Goal: Information Seeking & Learning: Learn about a topic

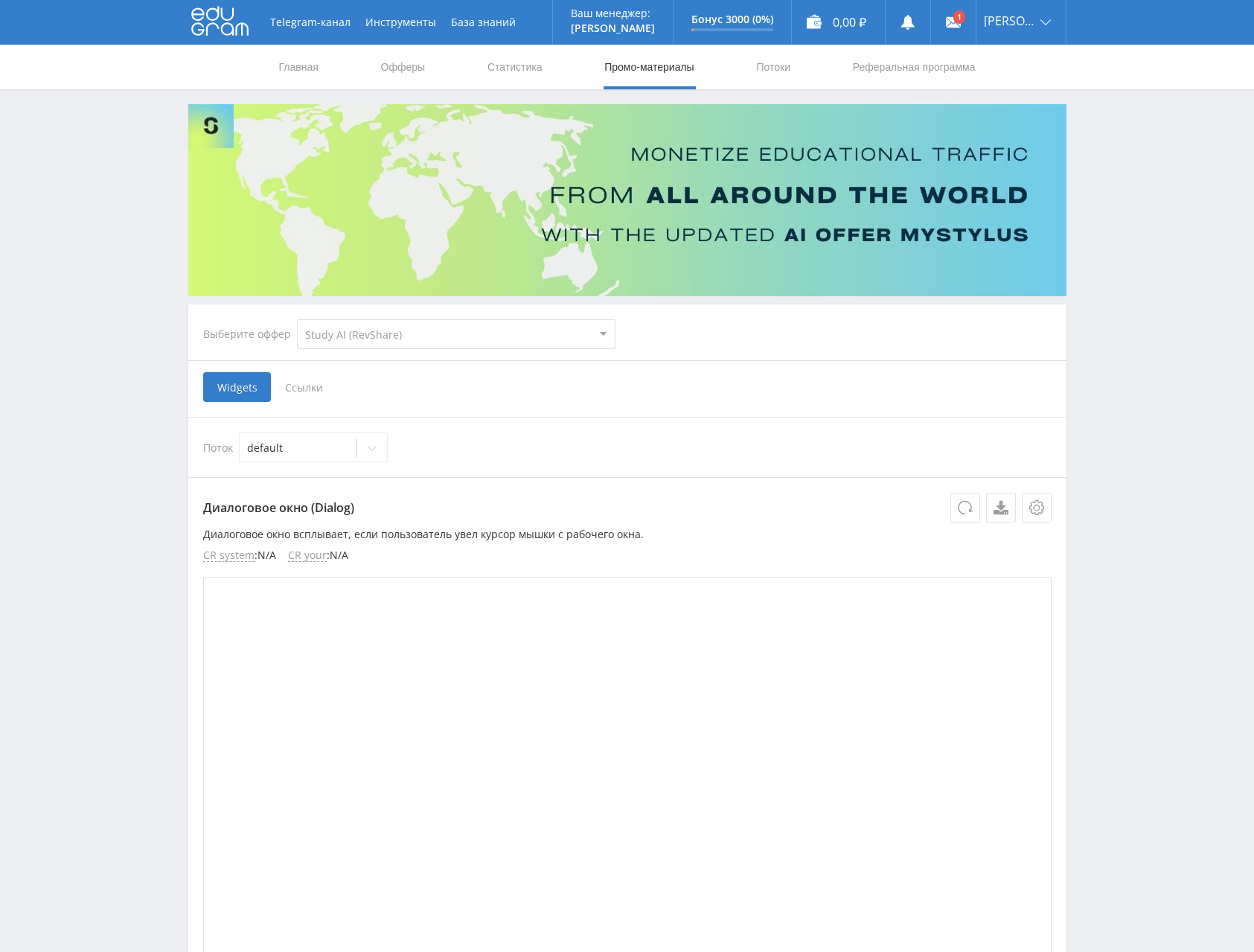
select select "376"
click at [400, 65] on link "Офферы" at bounding box center [403, 68] width 48 height 45
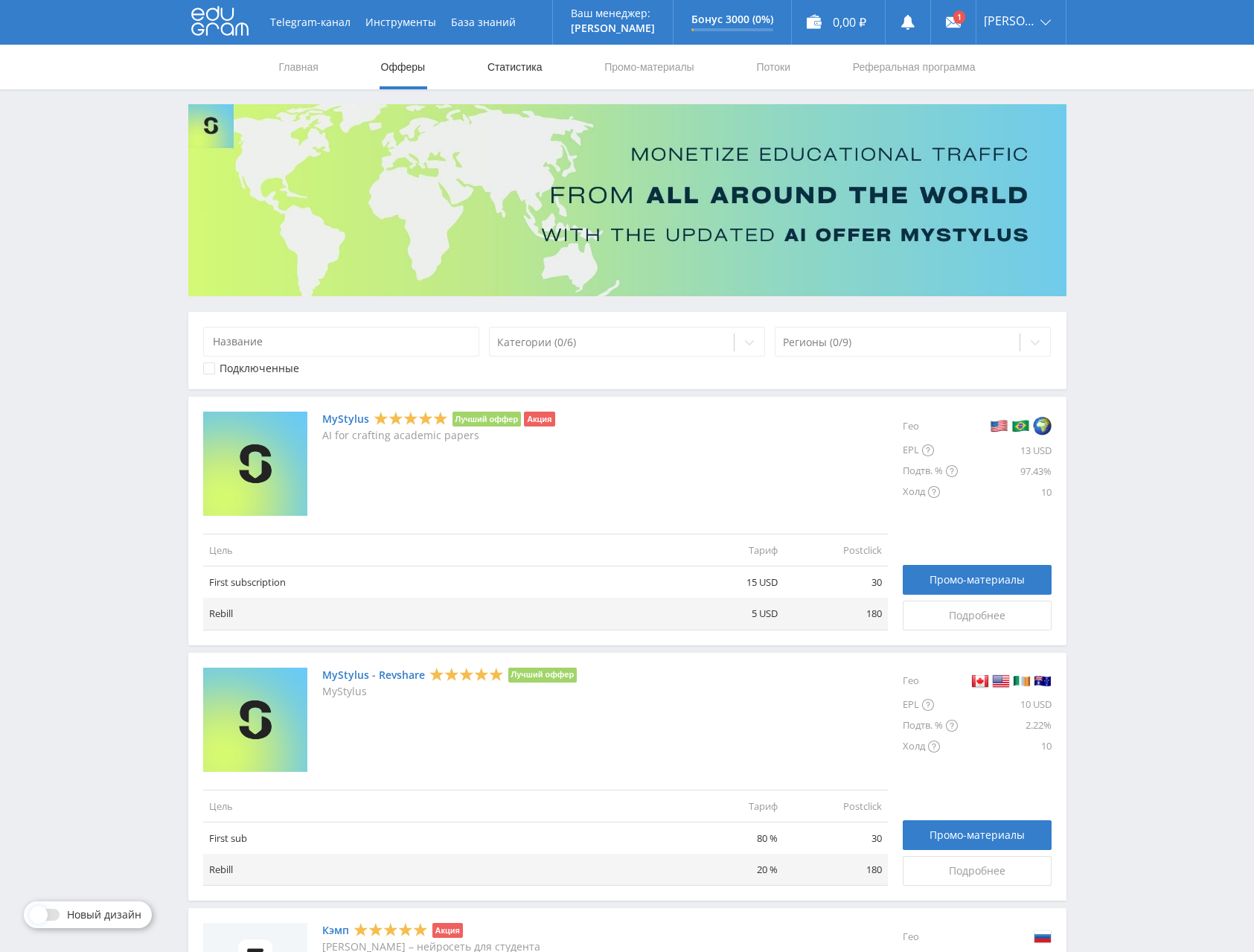
click at [529, 67] on link "Статистика" at bounding box center [516, 68] width 58 height 45
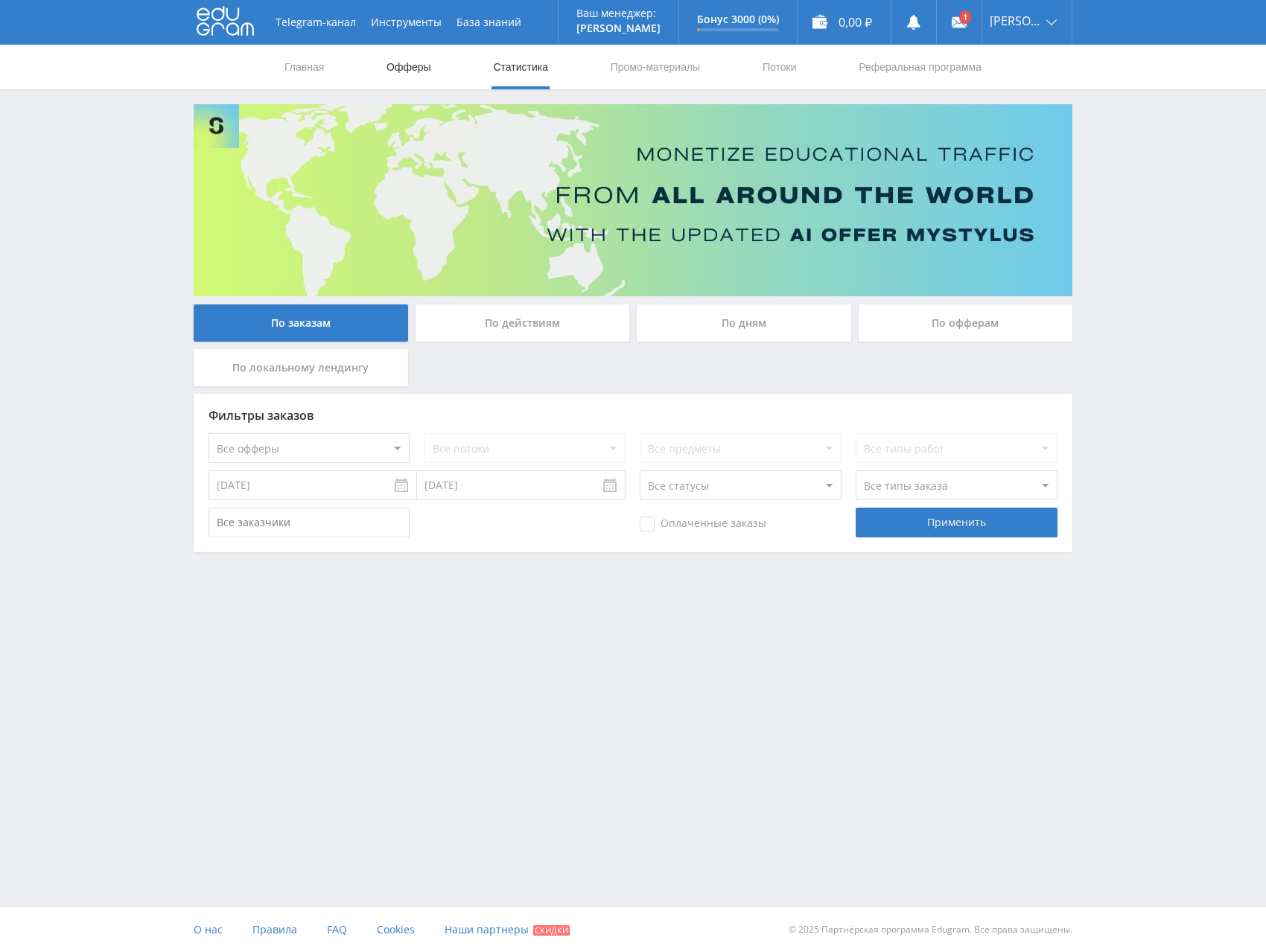
click at [407, 68] on link "Офферы" at bounding box center [408, 68] width 48 height 45
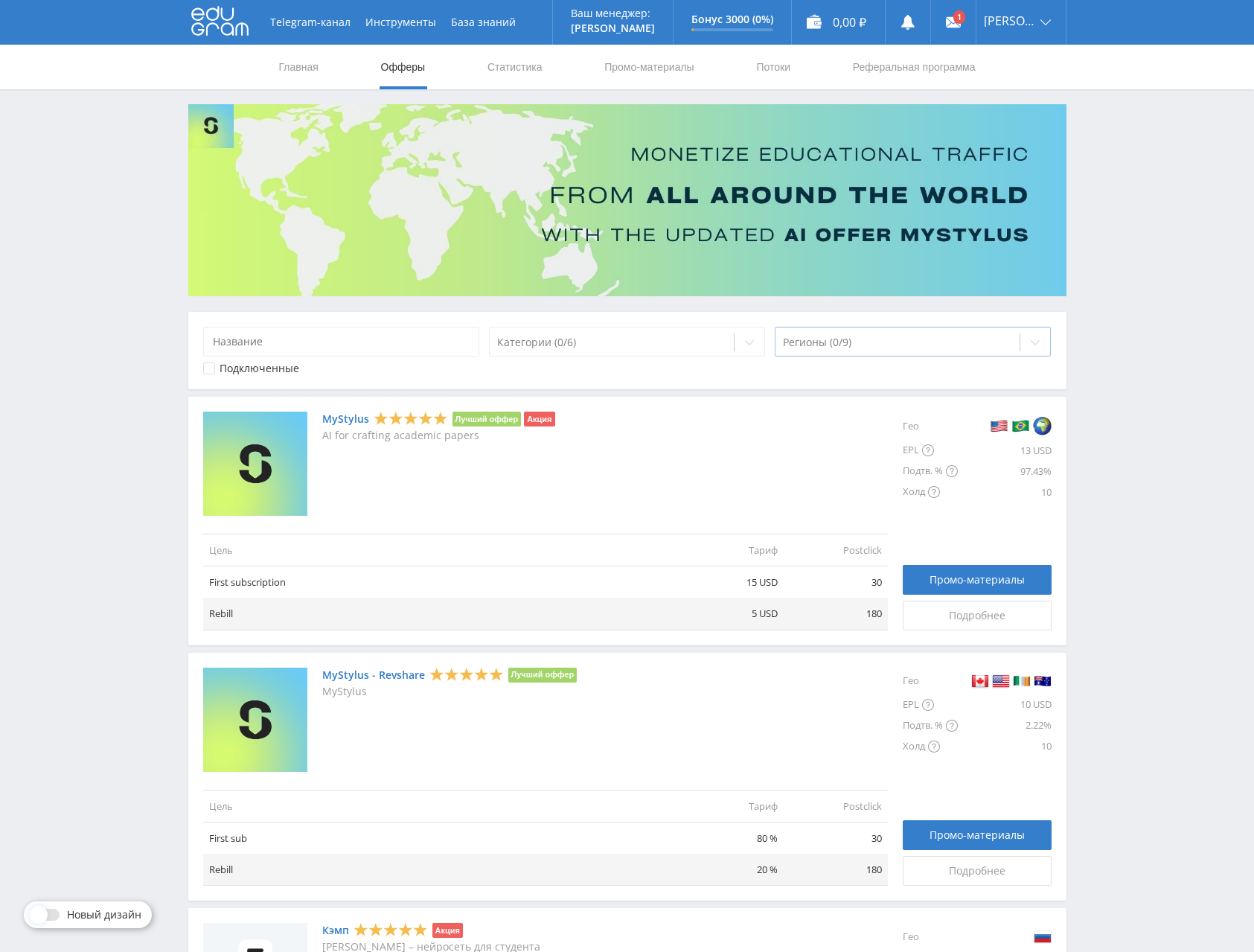
click at [889, 353] on div "Регионы (0/9)" at bounding box center [914, 342] width 277 height 30
type input "h"
type input "р"
click at [1038, 335] on div at bounding box center [1035, 343] width 30 height 30
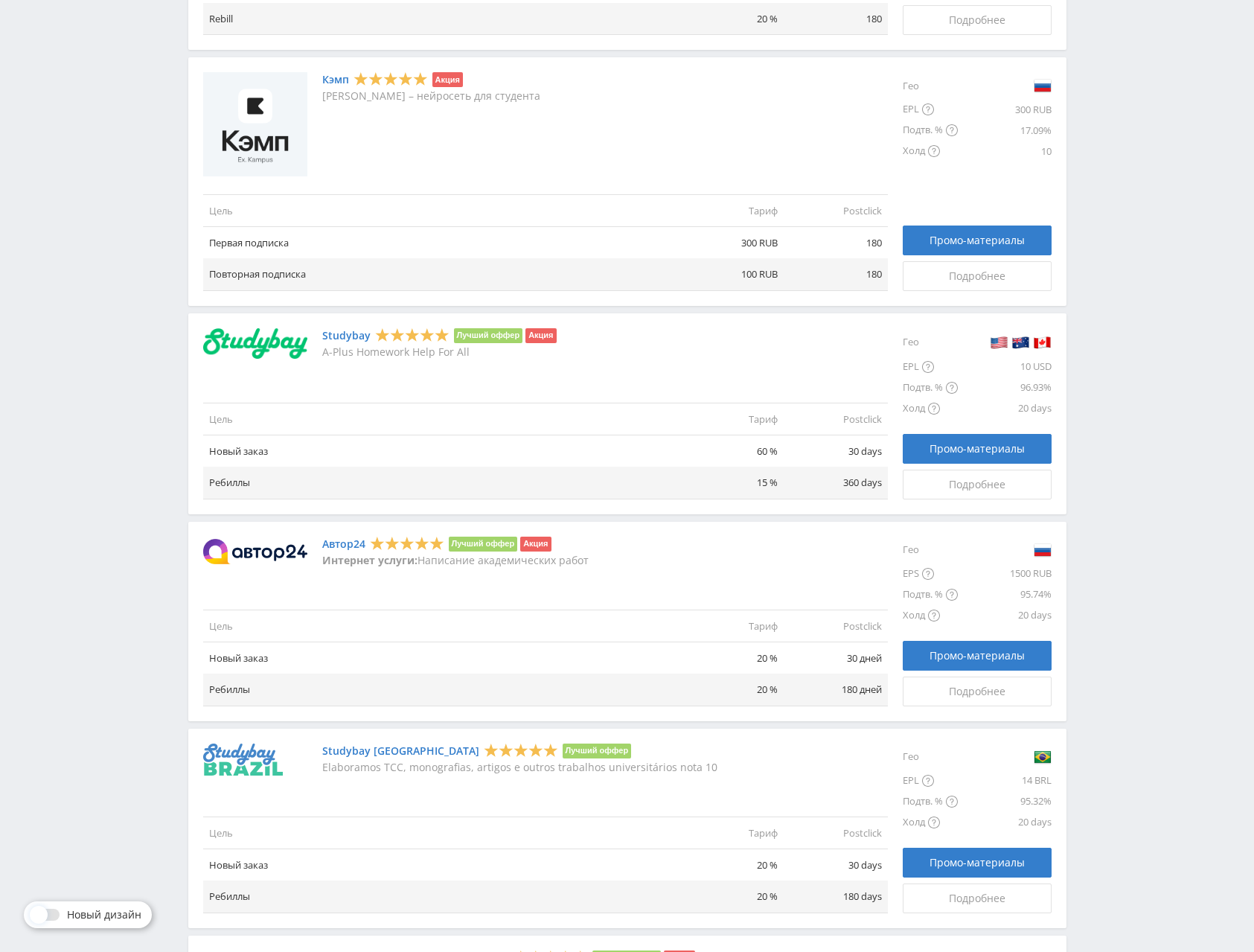
scroll to position [1356, 0]
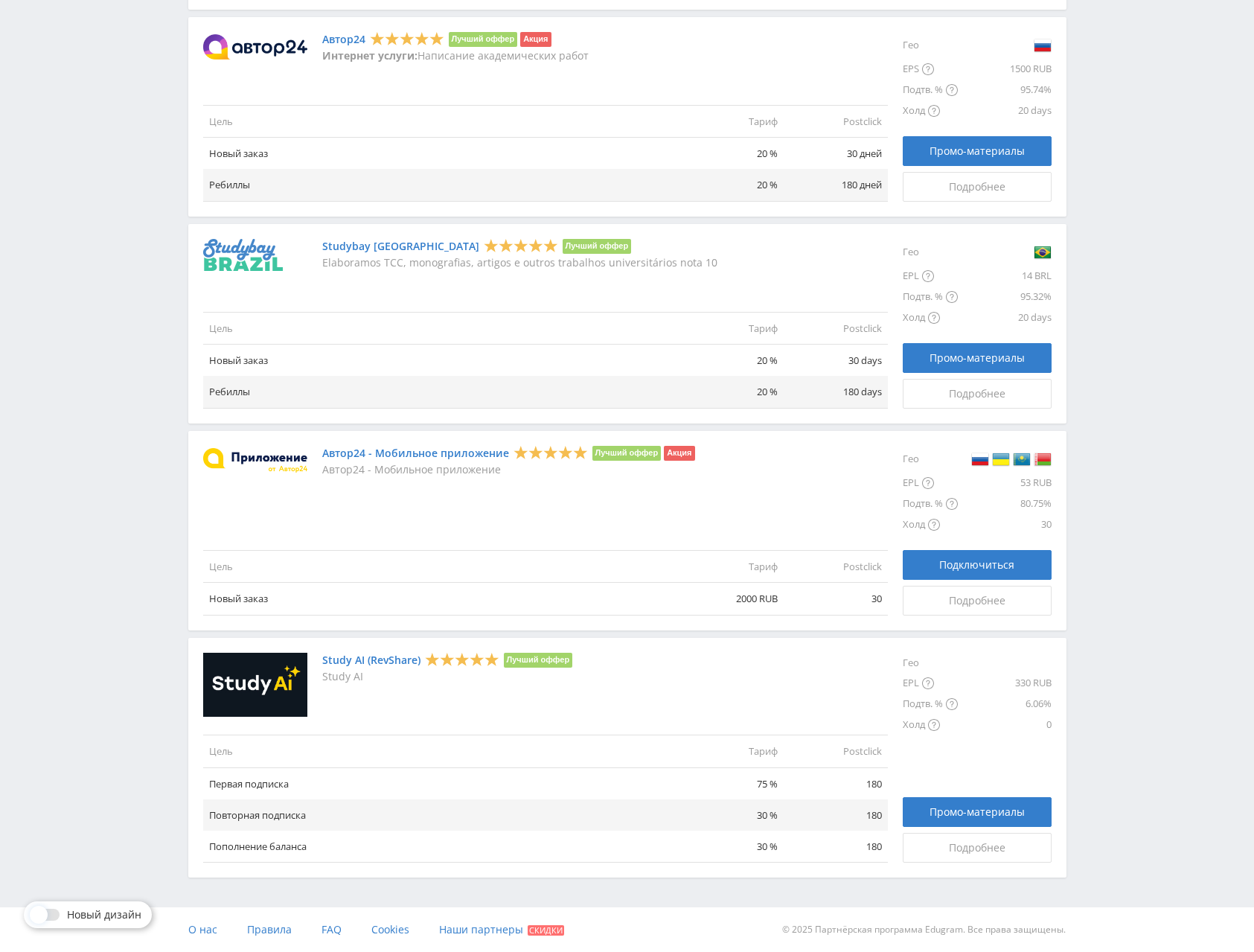
click at [390, 663] on link "Study AI (RevShare)" at bounding box center [371, 660] width 98 height 12
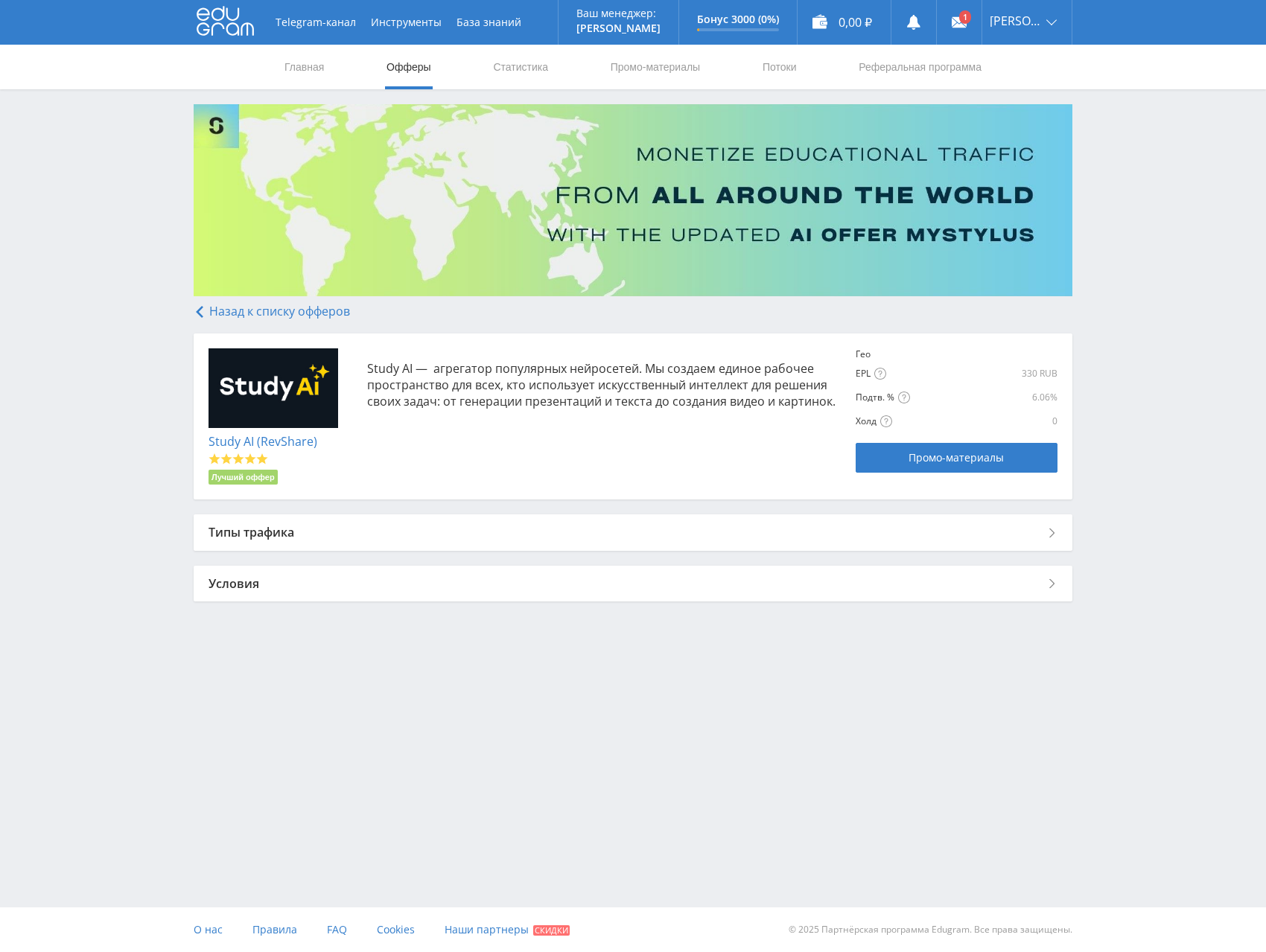
click at [280, 439] on link "Study AI (RevShare)" at bounding box center [263, 441] width 108 height 17
click at [298, 439] on link "Study AI (RevShare)" at bounding box center [263, 441] width 108 height 17
click at [688, 544] on div "Типы трафика" at bounding box center [633, 531] width 879 height 36
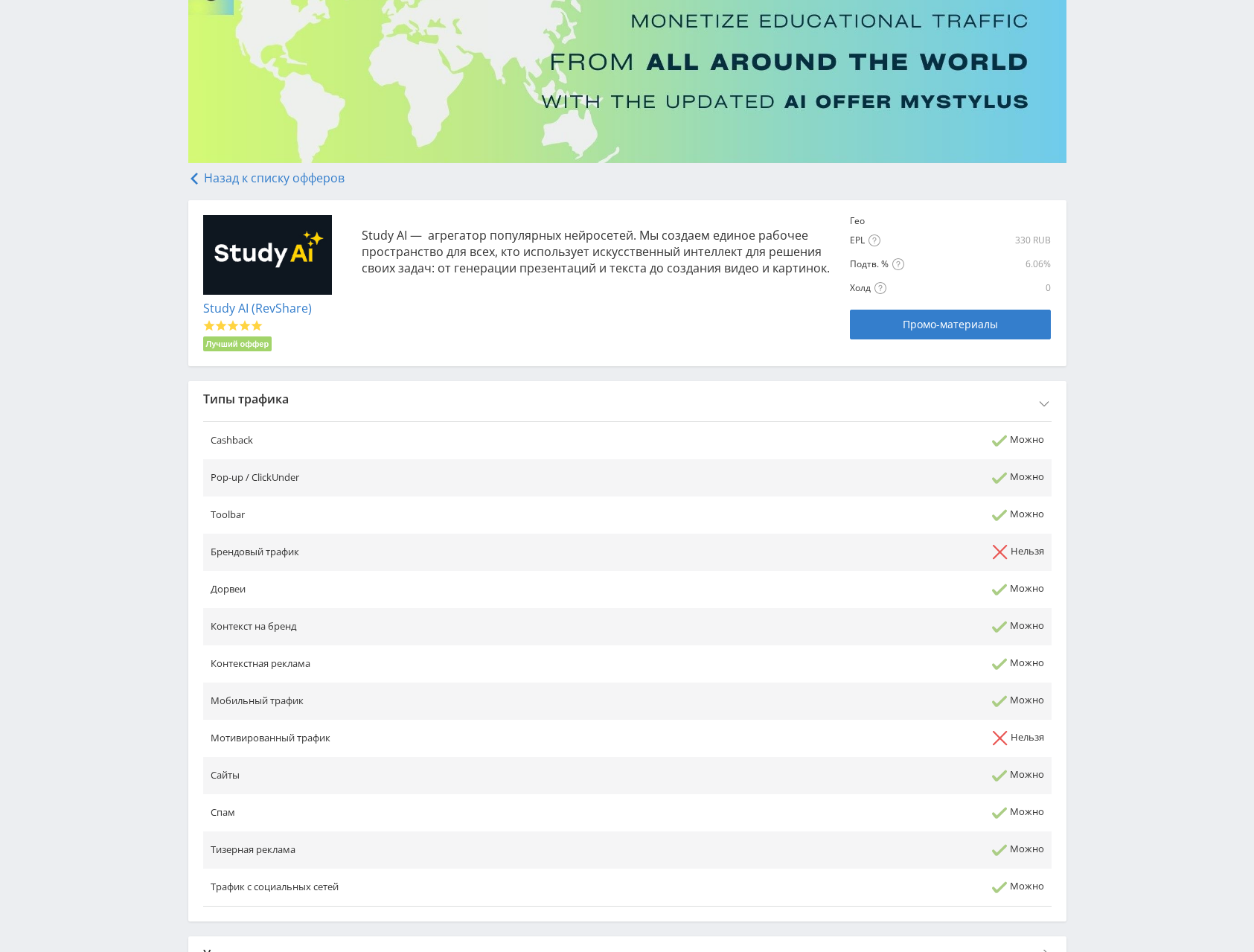
scroll to position [243, 0]
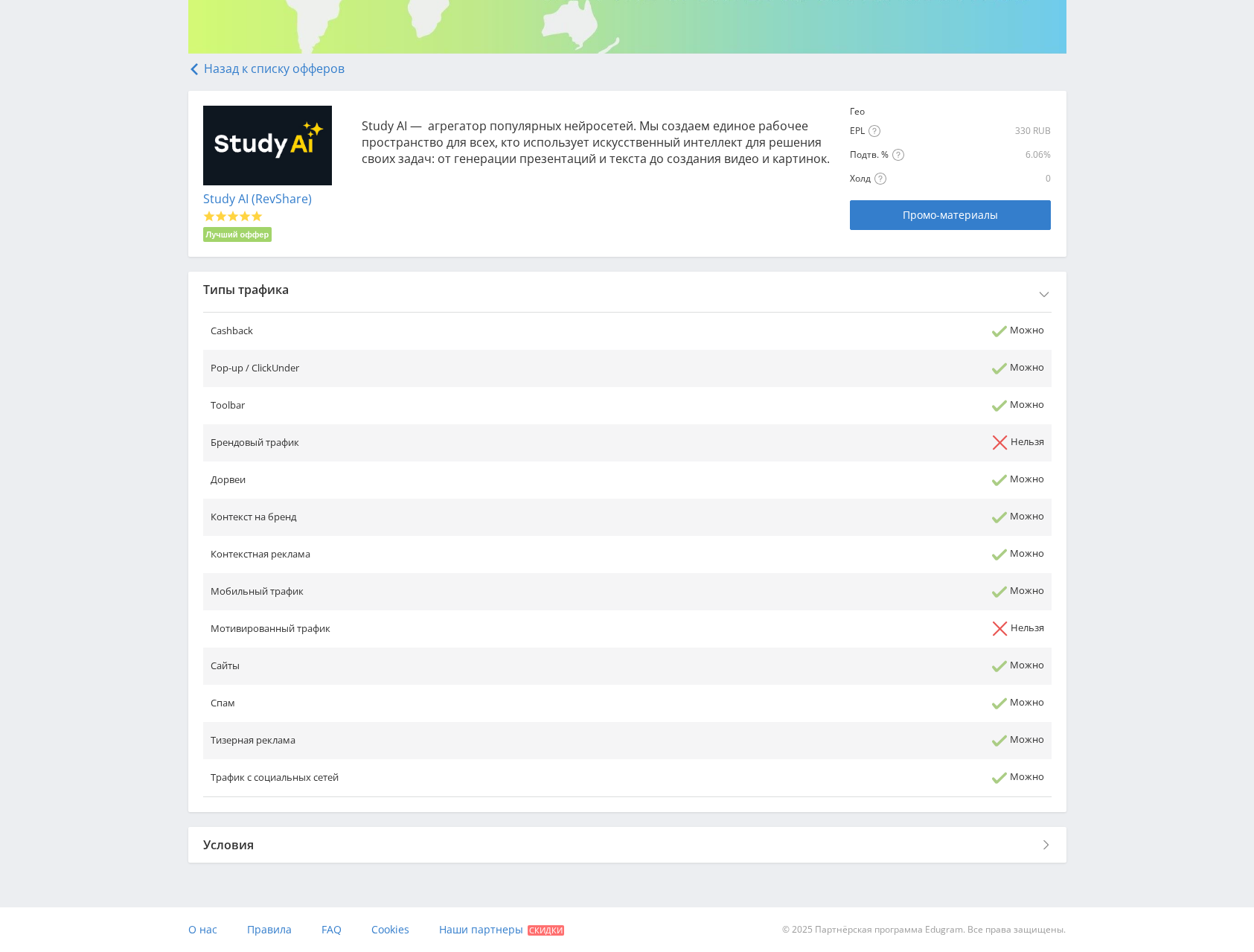
click at [323, 847] on div "Условия" at bounding box center [627, 844] width 879 height 36
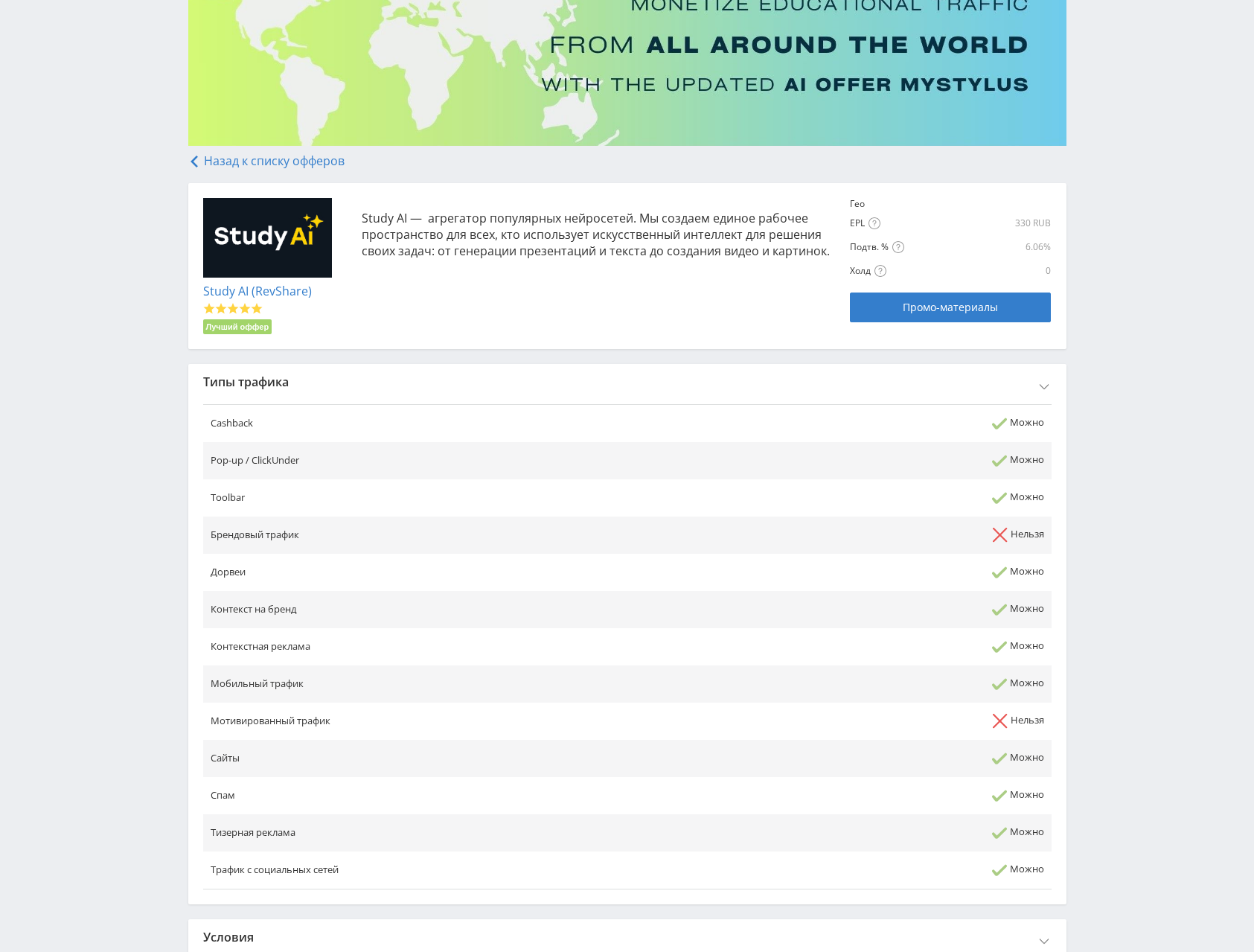
scroll to position [0, 0]
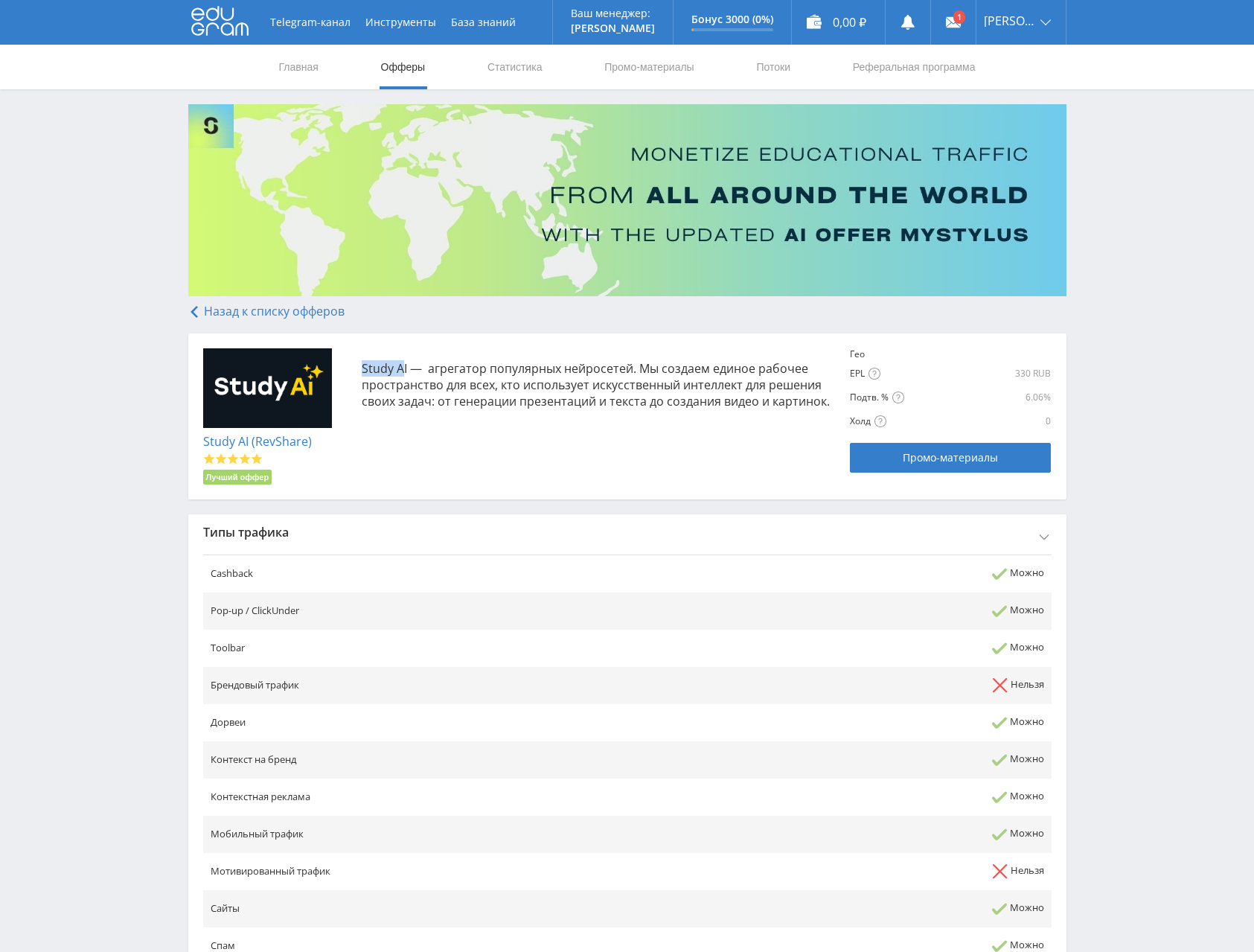
drag, startPoint x: 362, startPoint y: 363, endPoint x: 404, endPoint y: 358, distance: 42.3
click at [404, 358] on div "Study AI — агрегатор популярных нейросетей. Мы создаем единое рабочее пространс…" at bounding box center [592, 385] width 489 height 73
click at [387, 374] on p "Study AI — агрегатор популярных нейросетей. Мы создаем единое рабочее пространс…" at bounding box center [599, 385] width 474 height 49
click at [352, 371] on div "Study AI — агрегатор популярных нейросетей. Мы создаем единое рабочее пространс…" at bounding box center [592, 385] width 489 height 73
drag, startPoint x: 355, startPoint y: 360, endPoint x: 410, endPoint y: 365, distance: 55.2
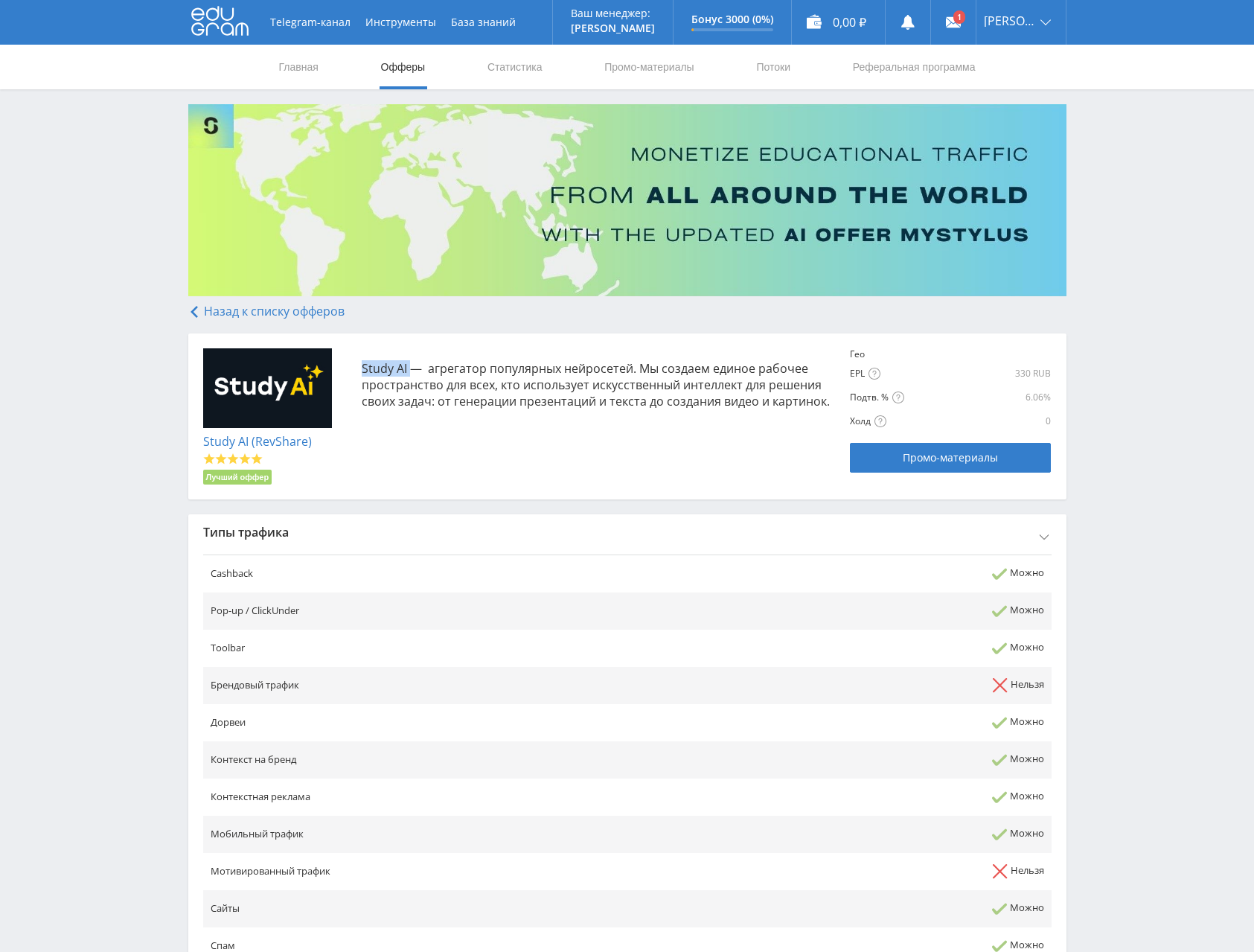
click at [410, 365] on div "Study AI — агрегатор популярных нейросетей. Мы создаем единое рабочее пространс…" at bounding box center [592, 385] width 489 height 73
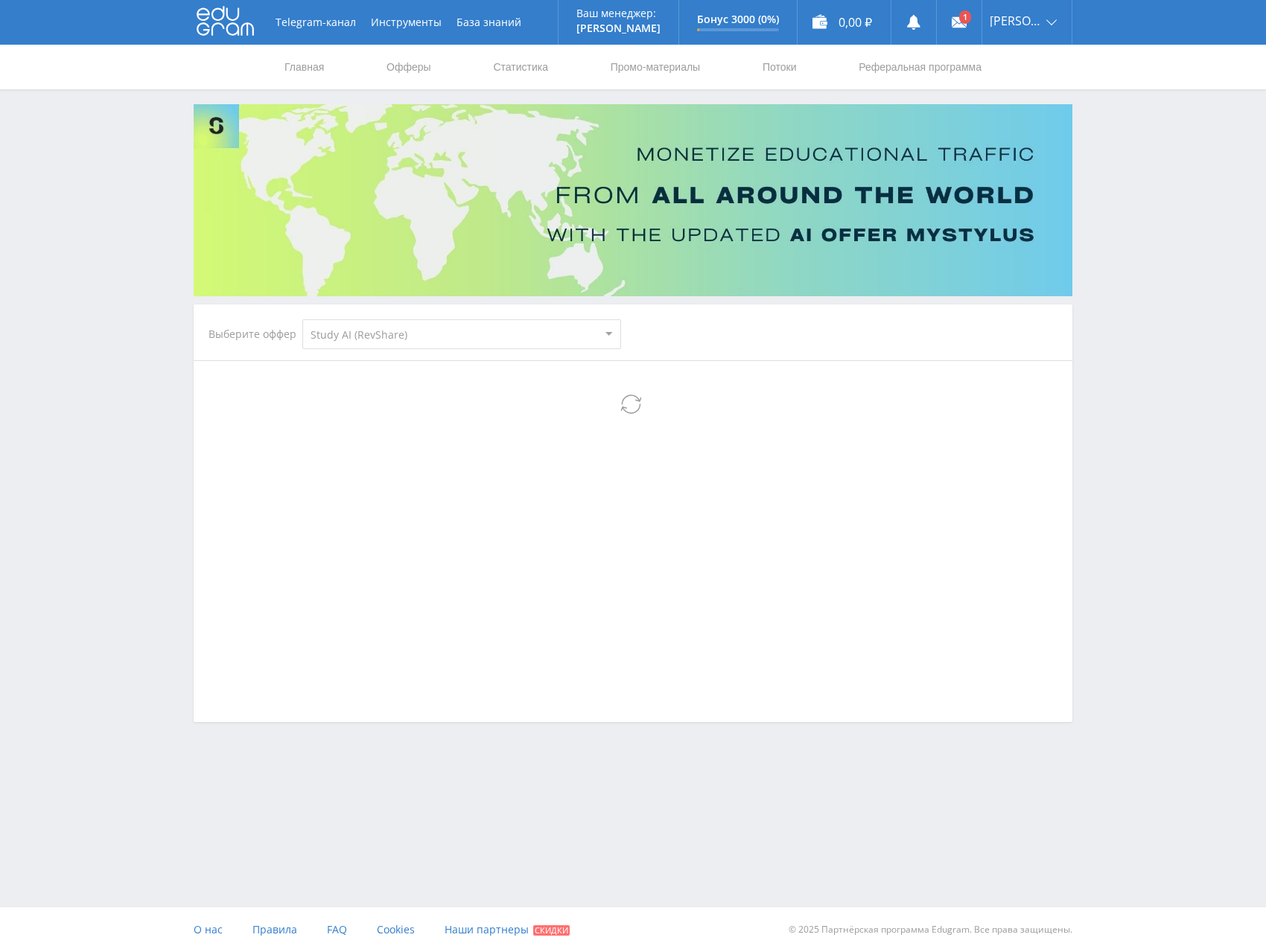
select select "376"
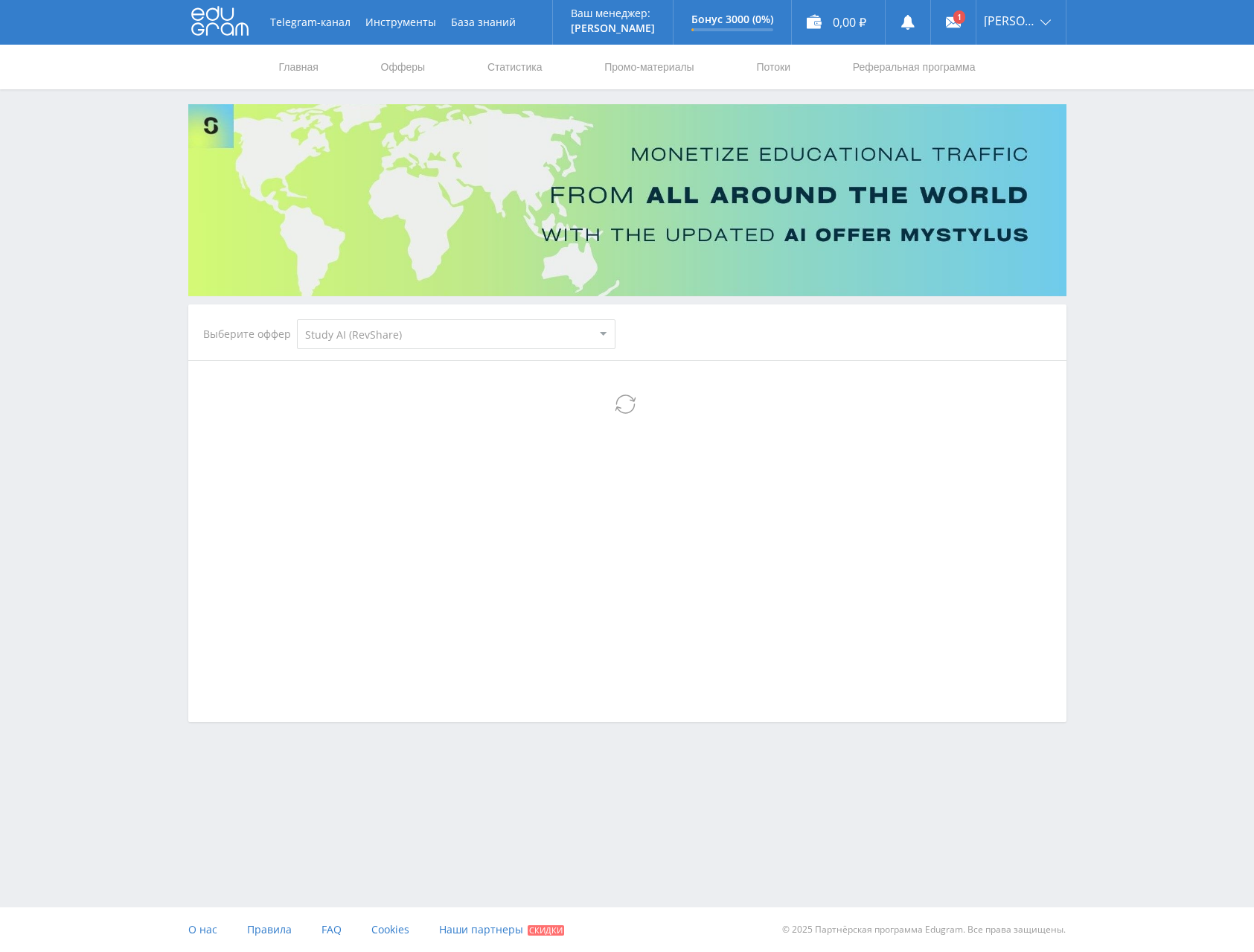
select select "376"
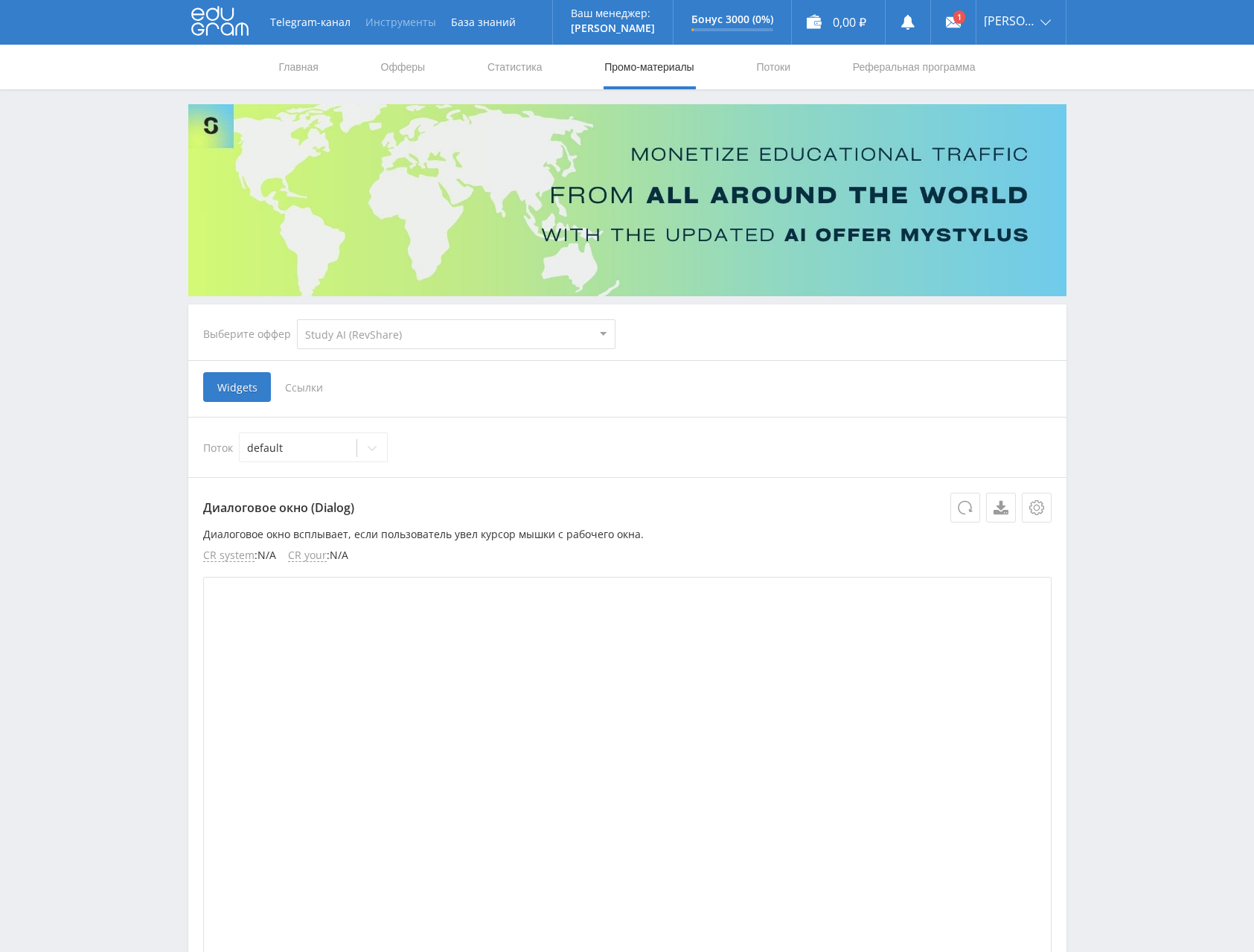
click at [404, 28] on button "Инструменты" at bounding box center [400, 23] width 86 height 45
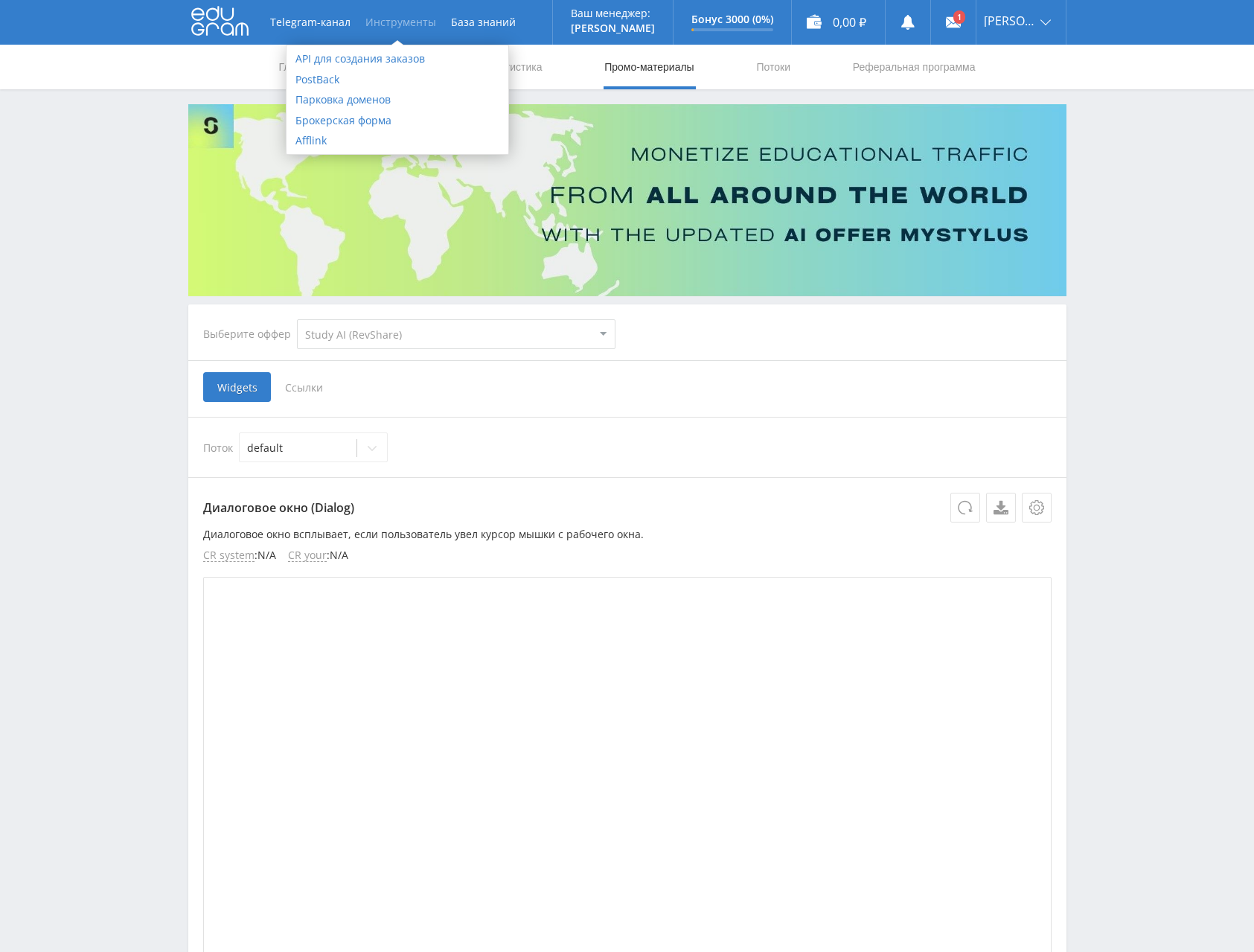
click at [402, 21] on button "Инструменты" at bounding box center [400, 23] width 86 height 45
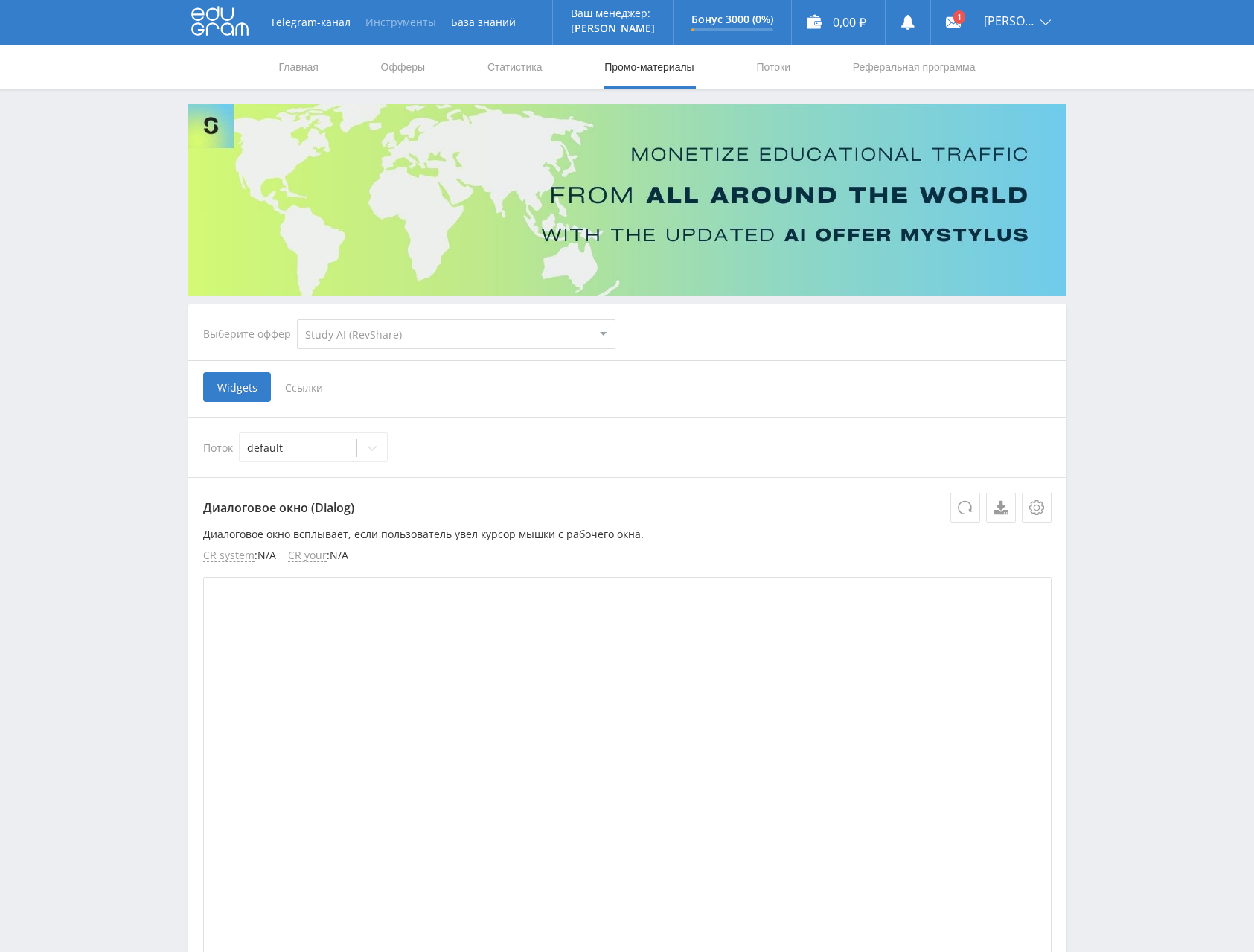
click at [393, 24] on button "Инструменты" at bounding box center [400, 23] width 86 height 45
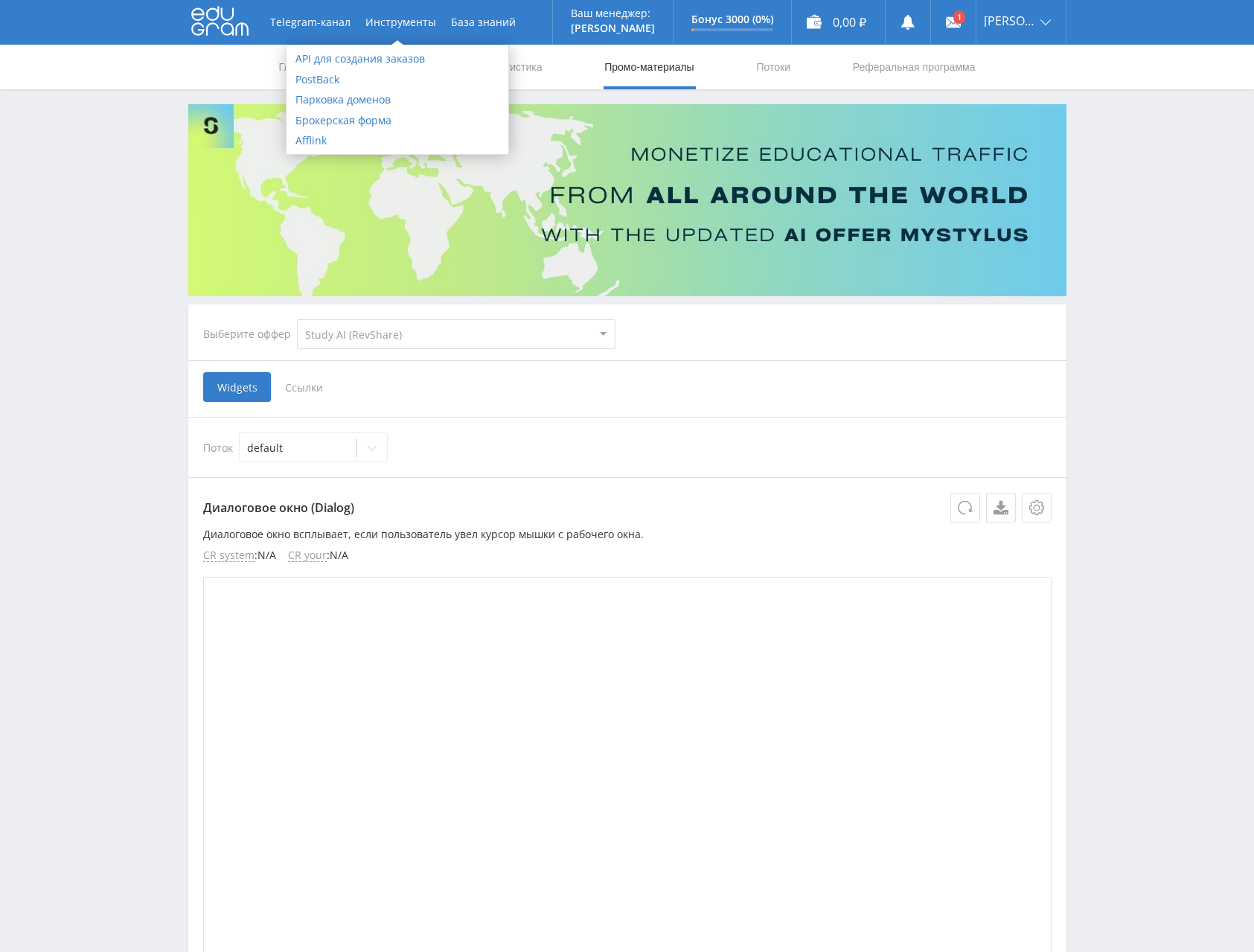
click at [87, 240] on div "Telegram-канал Инструменты База знаний Ваш менеджер: [PERSON_NAME] Online @edug…" at bounding box center [627, 905] width 1254 height 1811
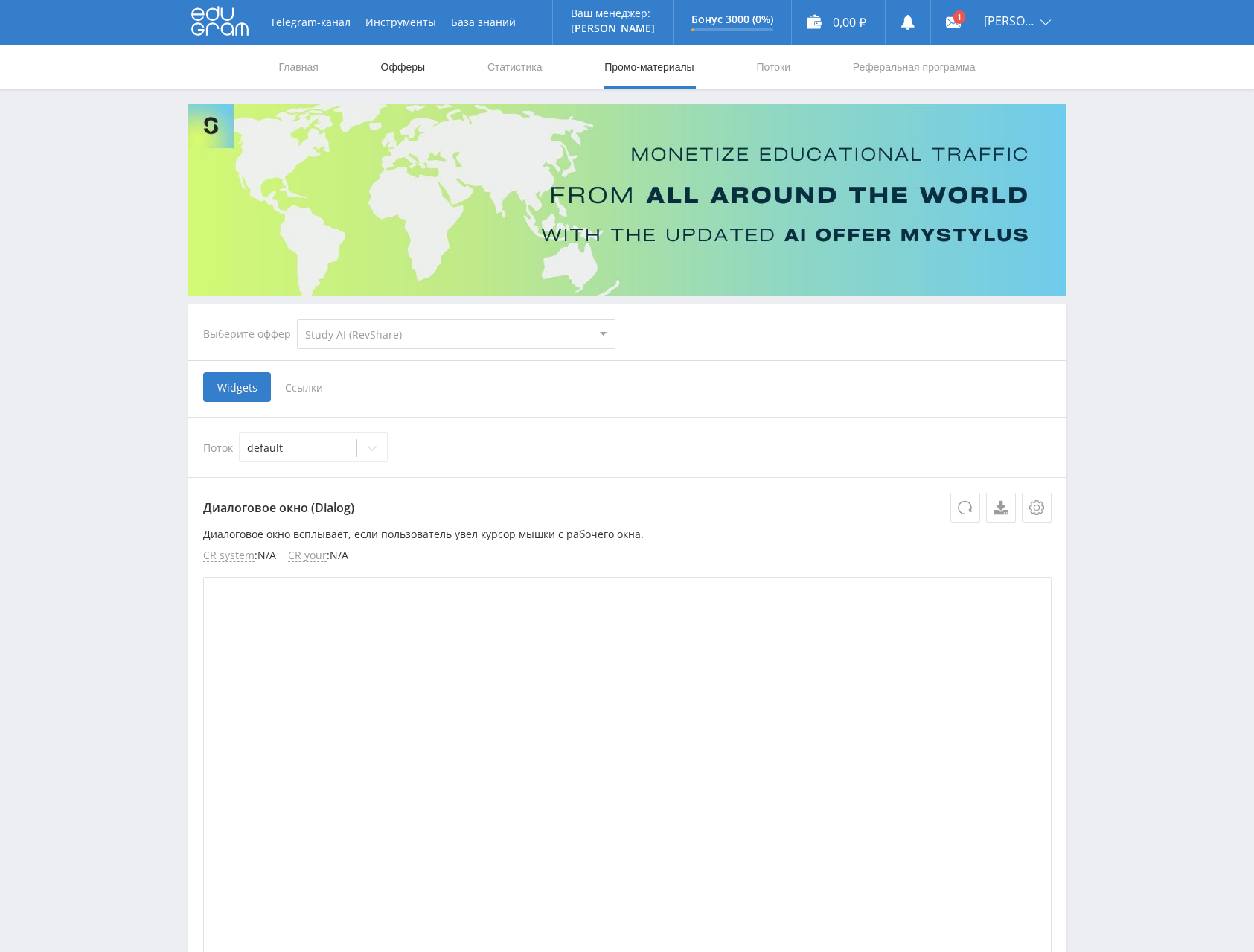
click at [413, 67] on link "Офферы" at bounding box center [403, 68] width 48 height 45
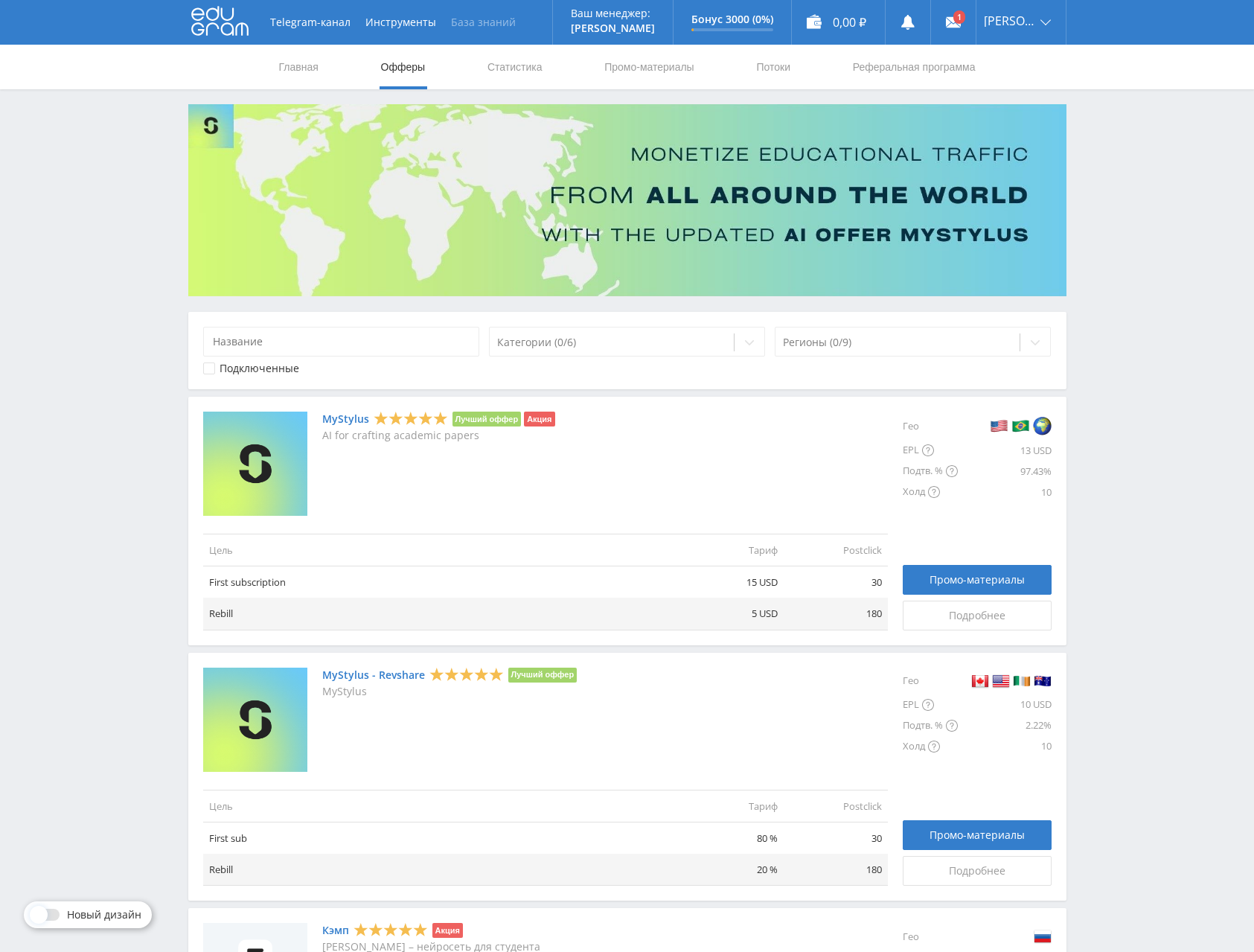
click at [446, 19] on link "База знаний" at bounding box center [483, 23] width 79 height 45
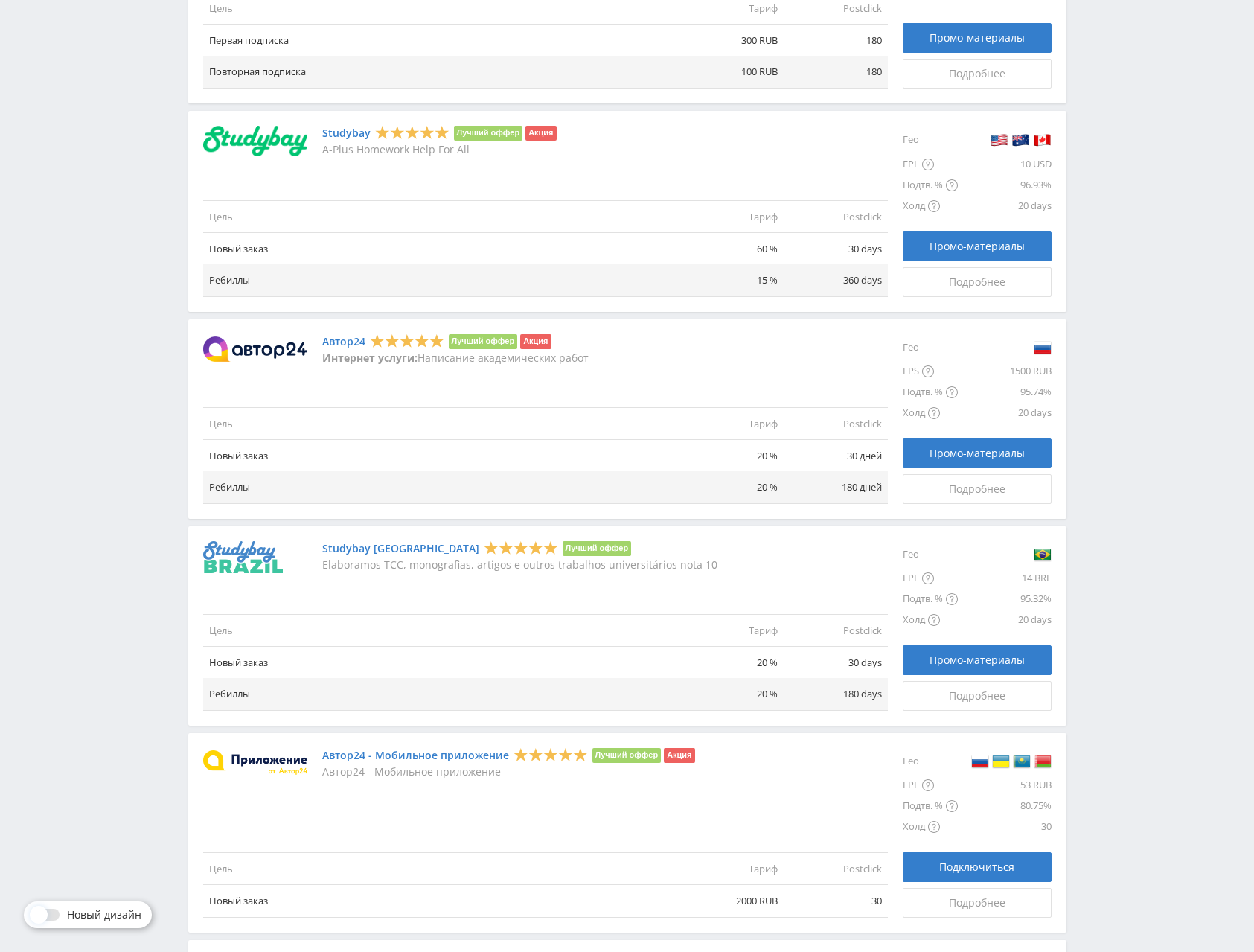
scroll to position [1116, 0]
